Goal: Task Accomplishment & Management: Manage account settings

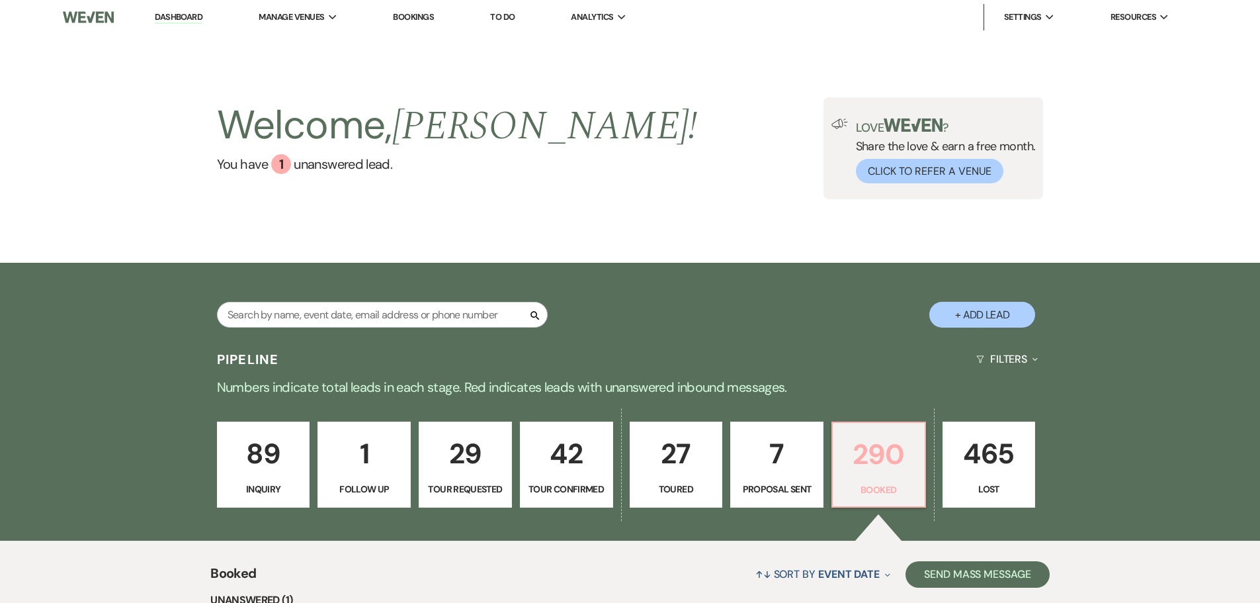
click at [855, 468] on p "290" at bounding box center [879, 454] width 76 height 44
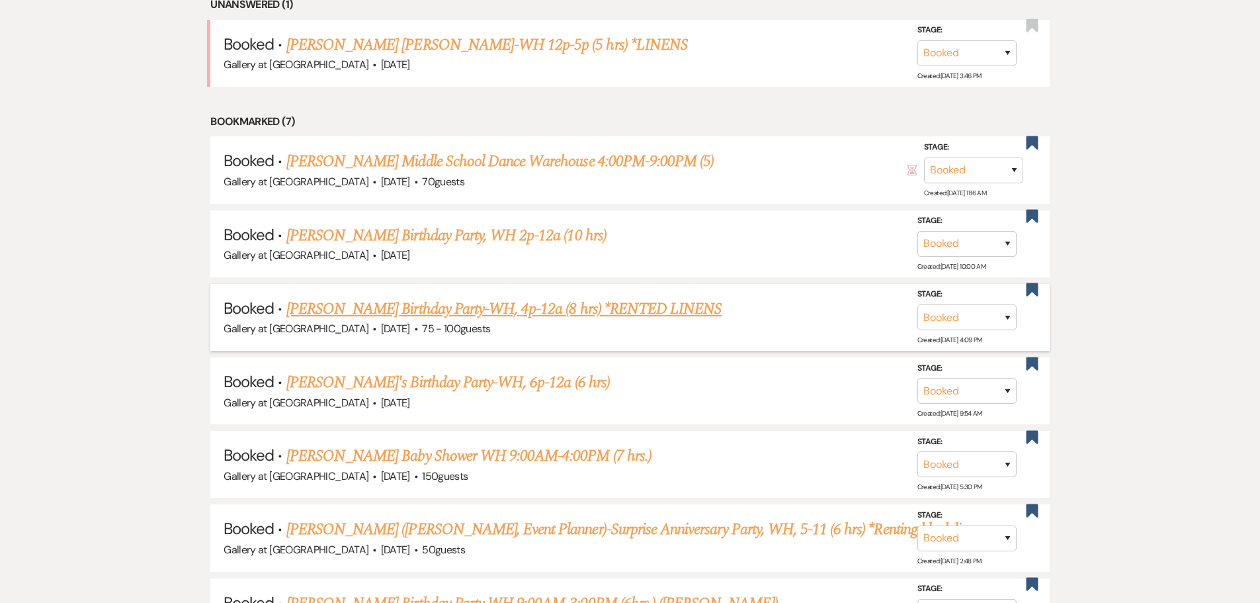
scroll to position [662, 0]
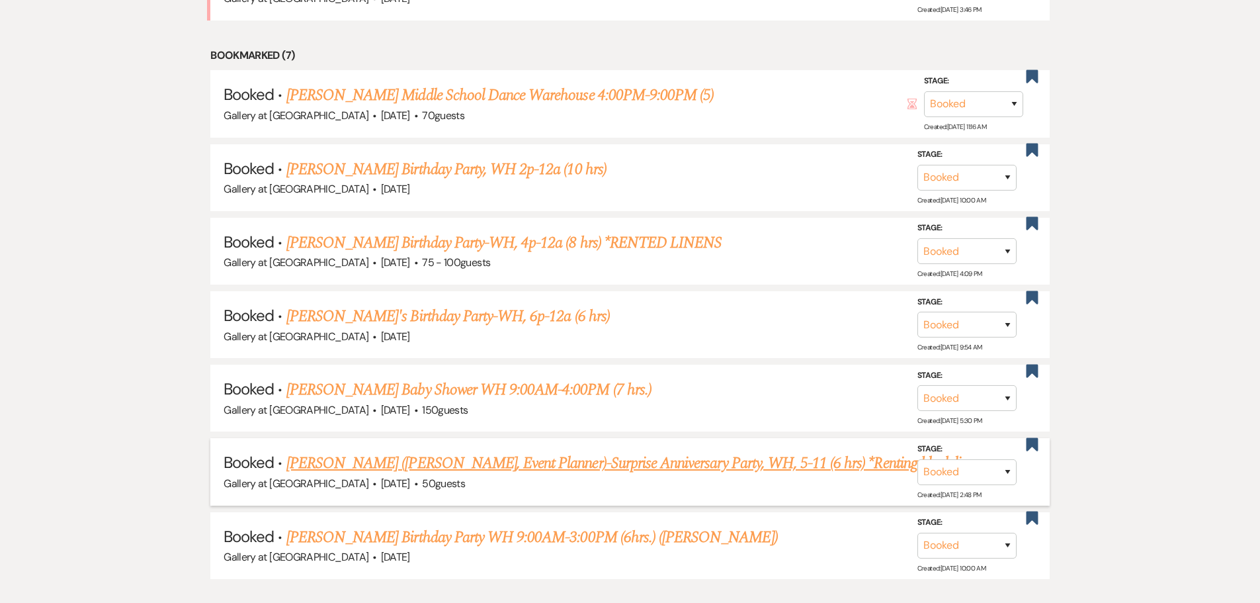
click at [687, 468] on link "[PERSON_NAME] ([PERSON_NAME], Event Planner)-Surprise Anniversary Party, WH, 5-…" at bounding box center [636, 463] width 701 height 24
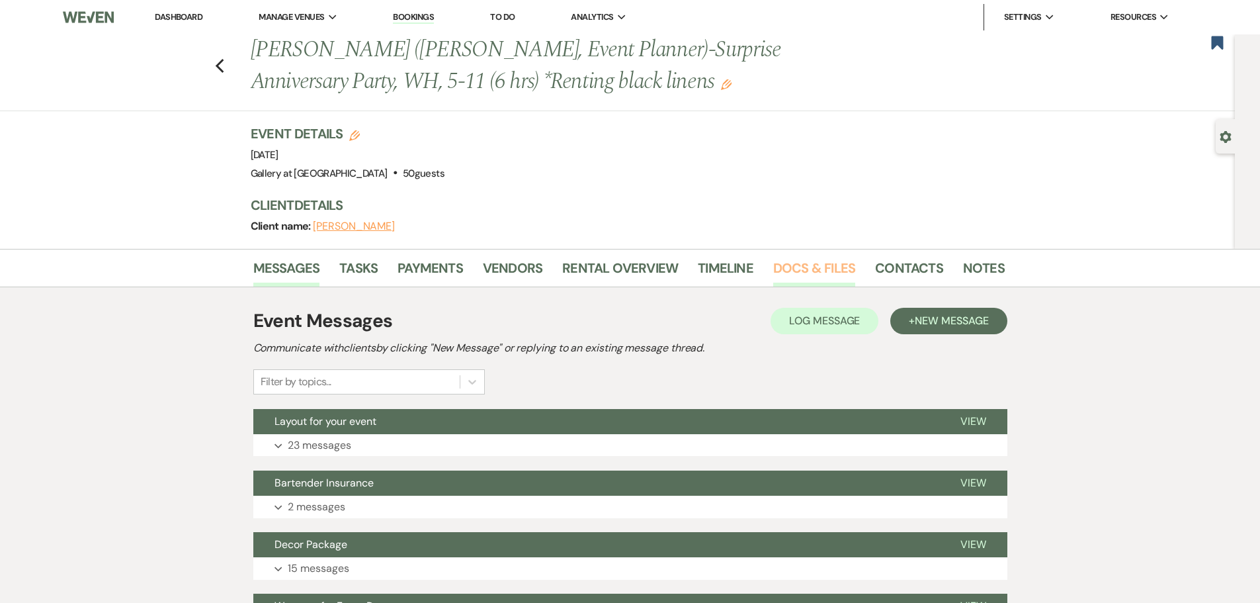
click at [832, 266] on link "Docs & Files" at bounding box center [814, 271] width 82 height 29
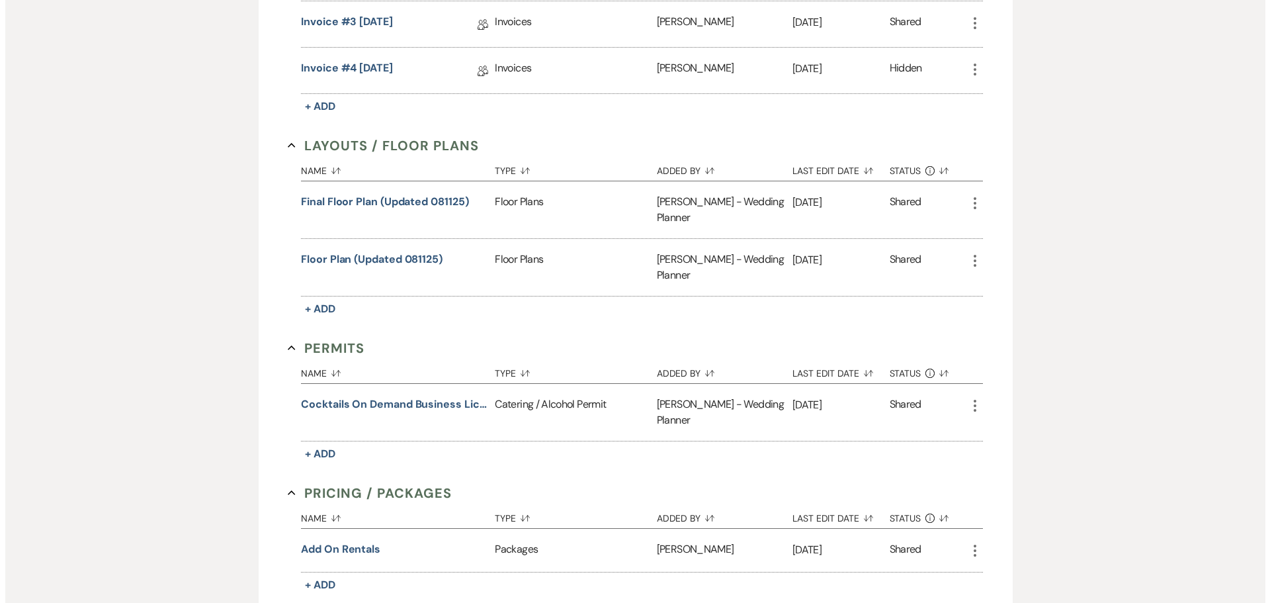
scroll to position [992, 0]
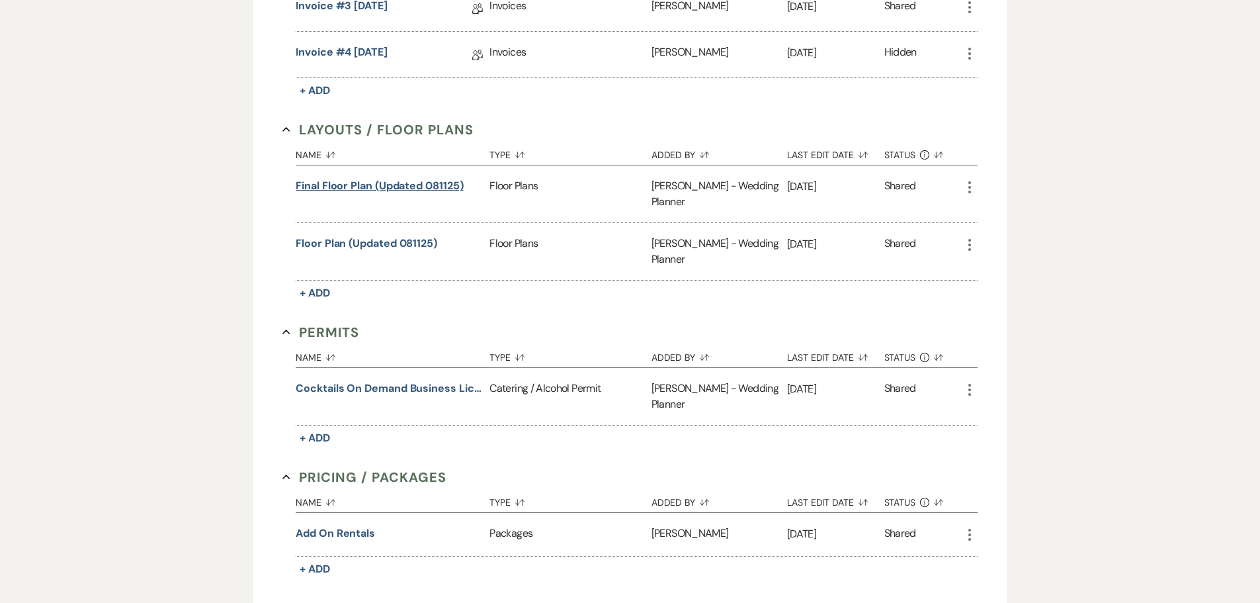
click at [384, 191] on button "Final Floor Plan (Updated 081125)" at bounding box center [379, 186] width 167 height 16
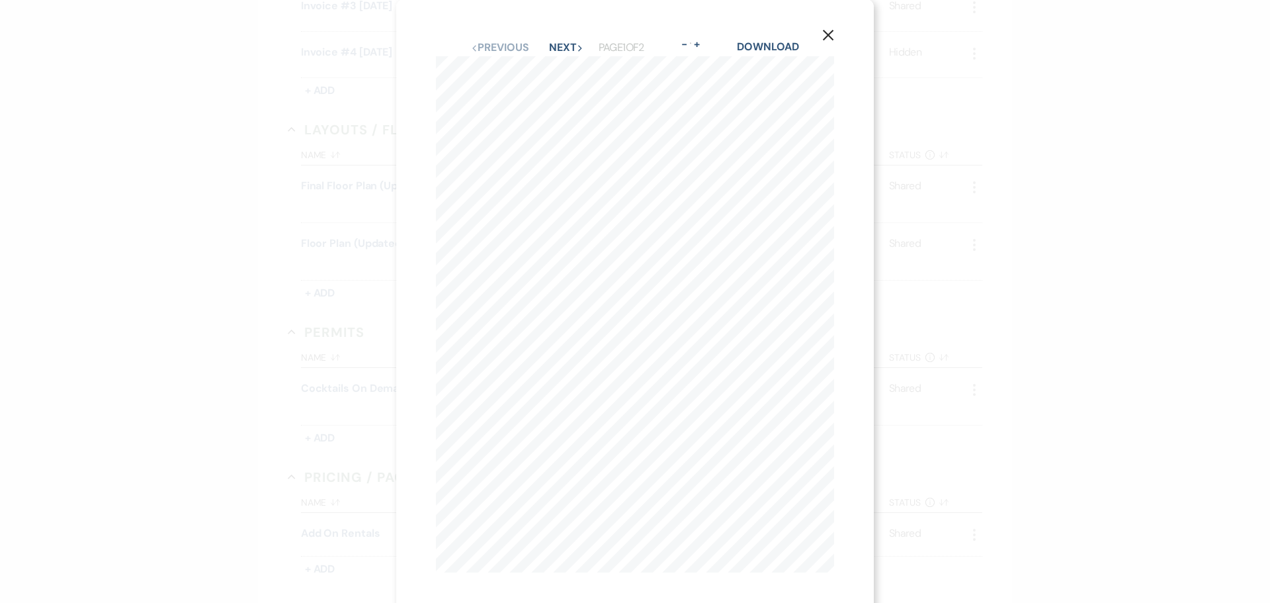
scroll to position [0, 0]
click at [690, 44] on icon "Zoom" at bounding box center [691, 45] width 2 height 11
click at [699, 42] on button "+" at bounding box center [696, 45] width 11 height 11
click at [699, 42] on button "-" at bounding box center [696, 45] width 11 height 11
click at [699, 48] on button "+" at bounding box center [696, 45] width 11 height 11
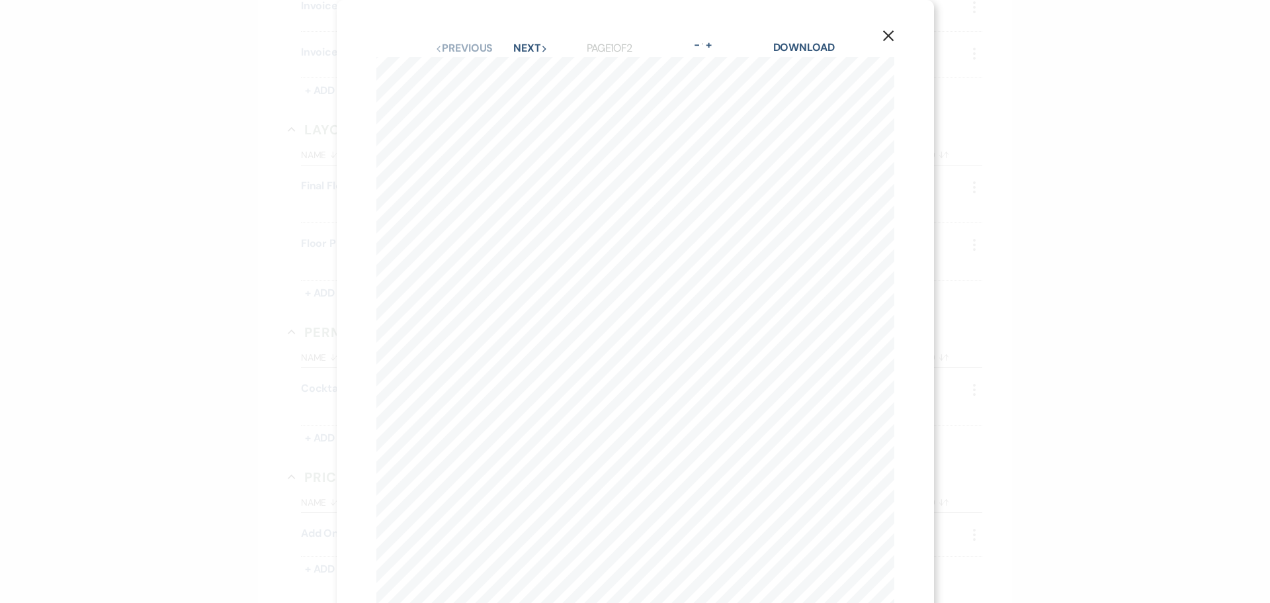
scroll to position [77, 0]
